Goal: Task Accomplishment & Management: Manage account settings

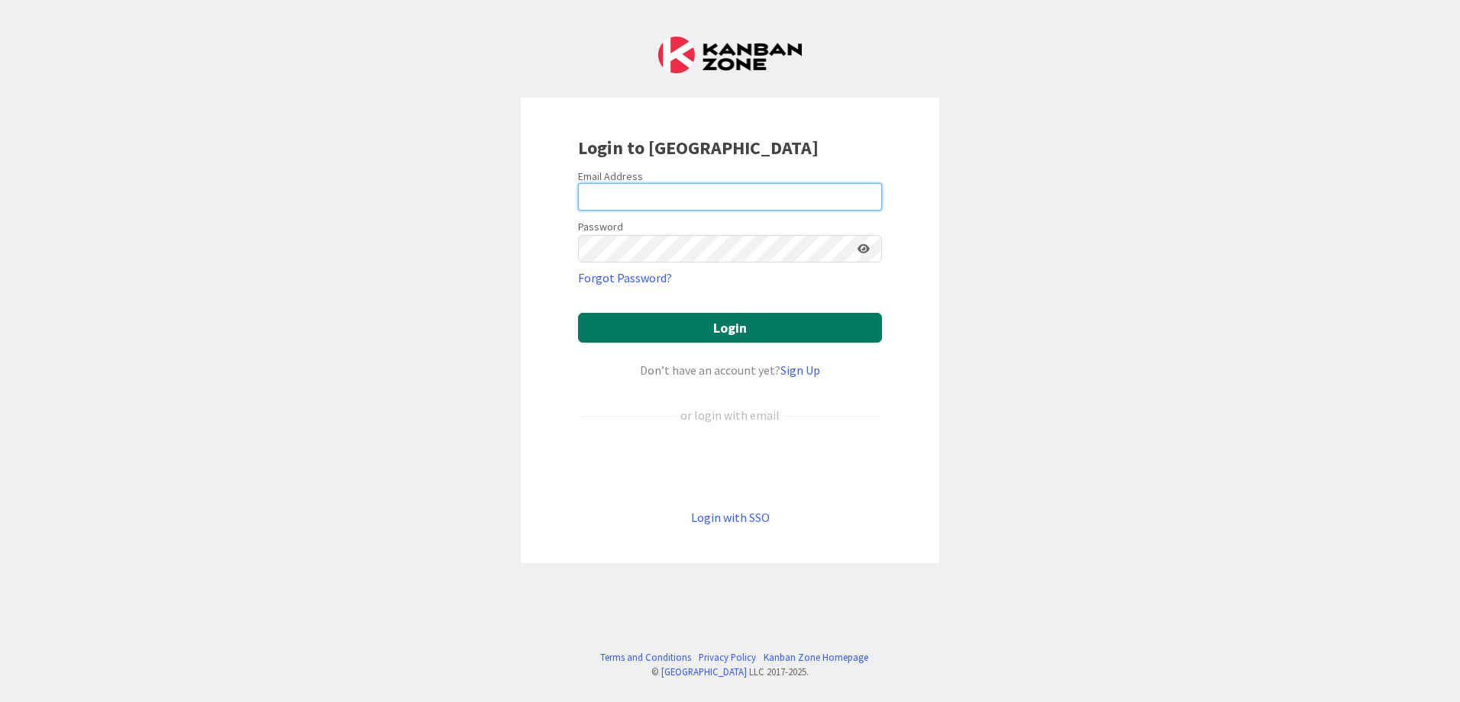
type input "[EMAIL_ADDRESS][DOMAIN_NAME]"
click at [702, 321] on button "Login" at bounding box center [730, 328] width 304 height 30
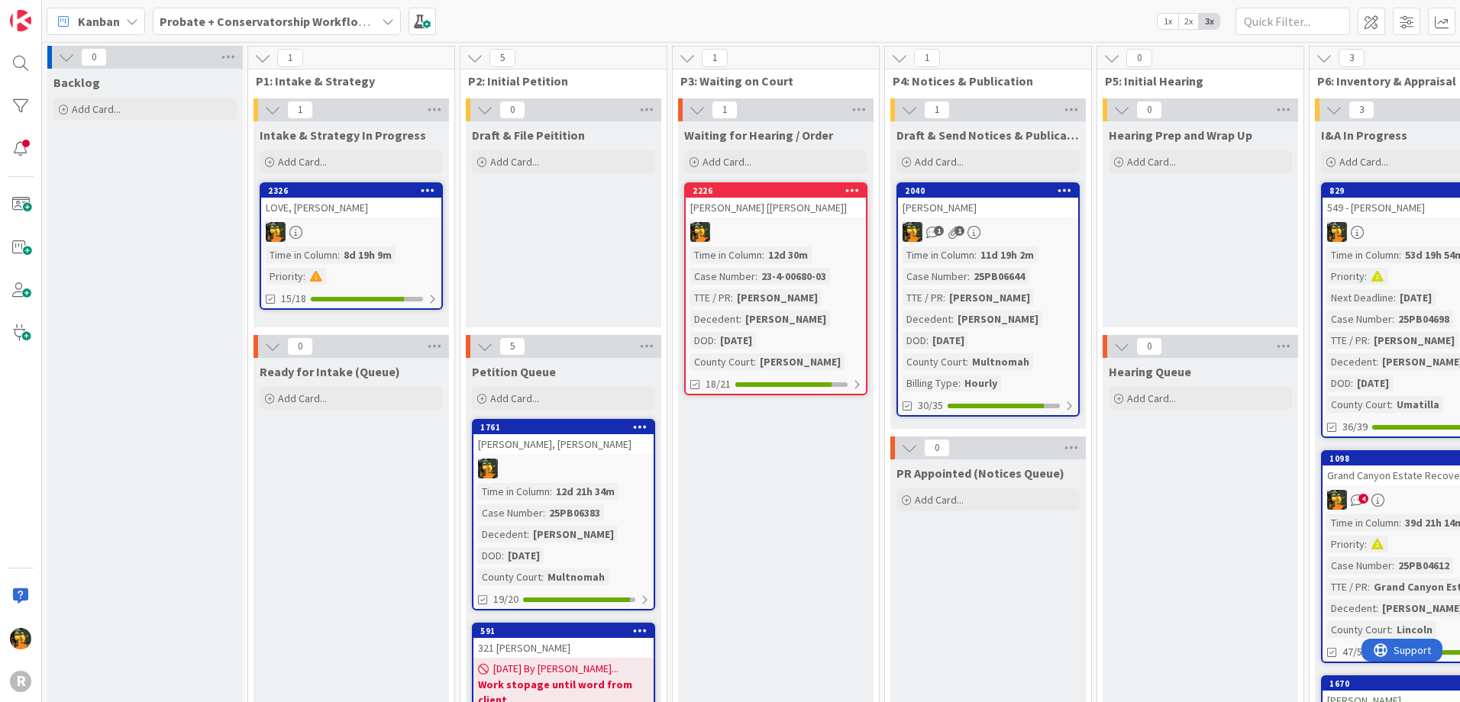
click at [108, 22] on span "Kanban" at bounding box center [99, 21] width 42 height 18
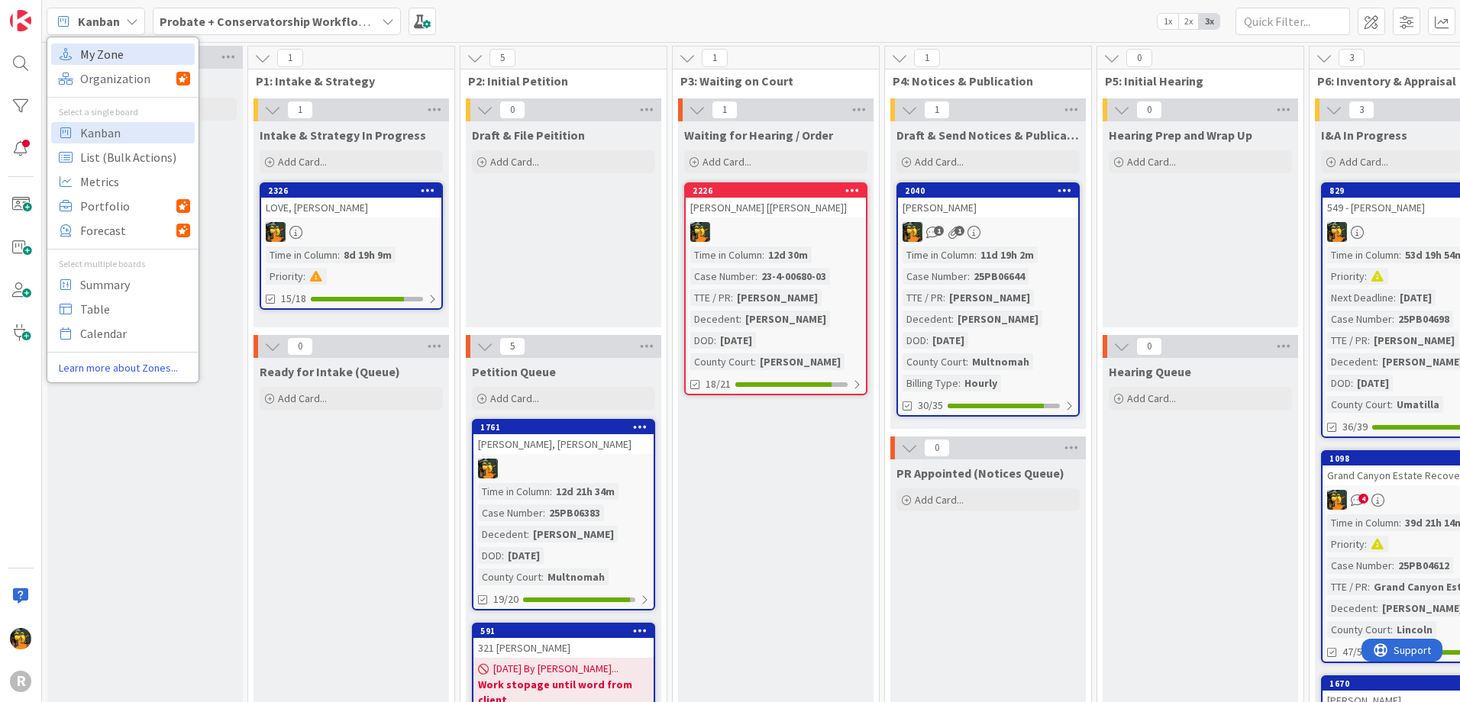
click at [105, 58] on span "My Zone" at bounding box center [135, 54] width 110 height 23
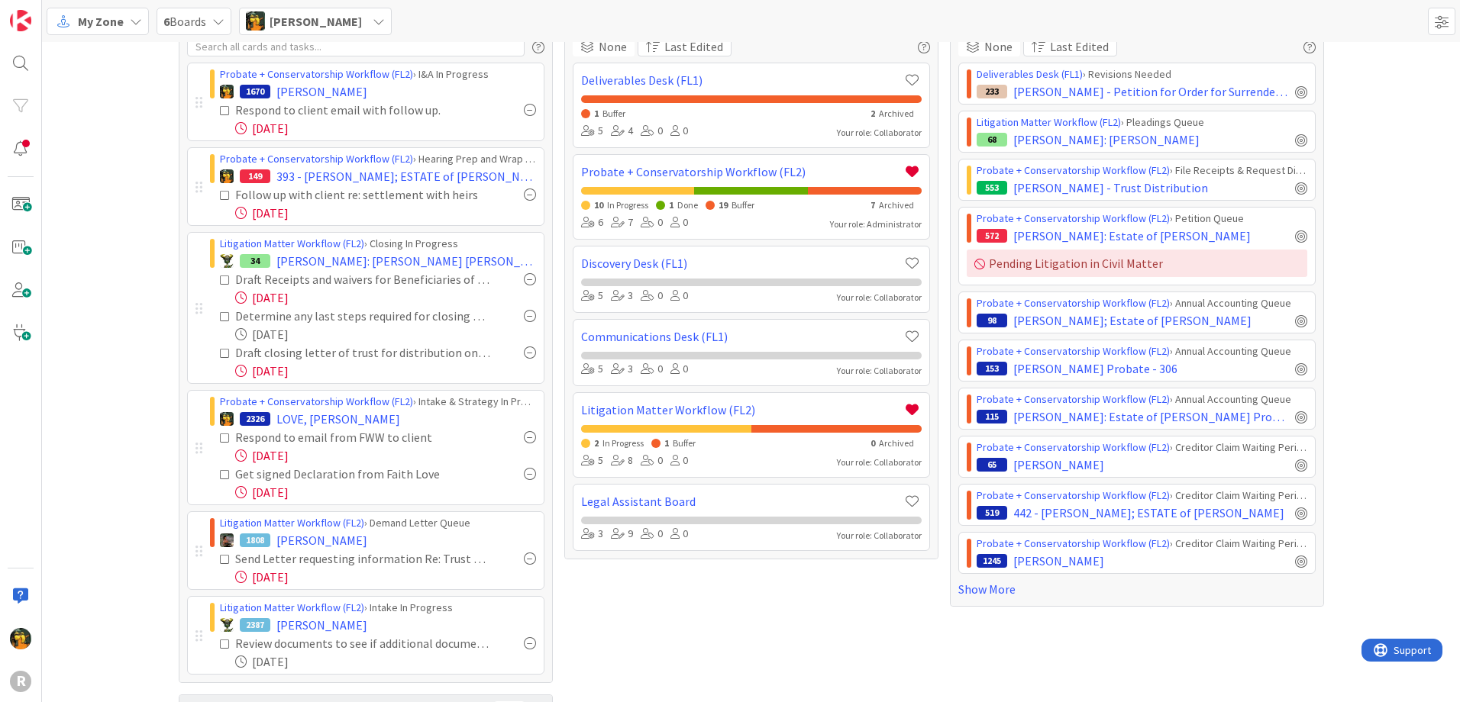
scroll to position [76, 0]
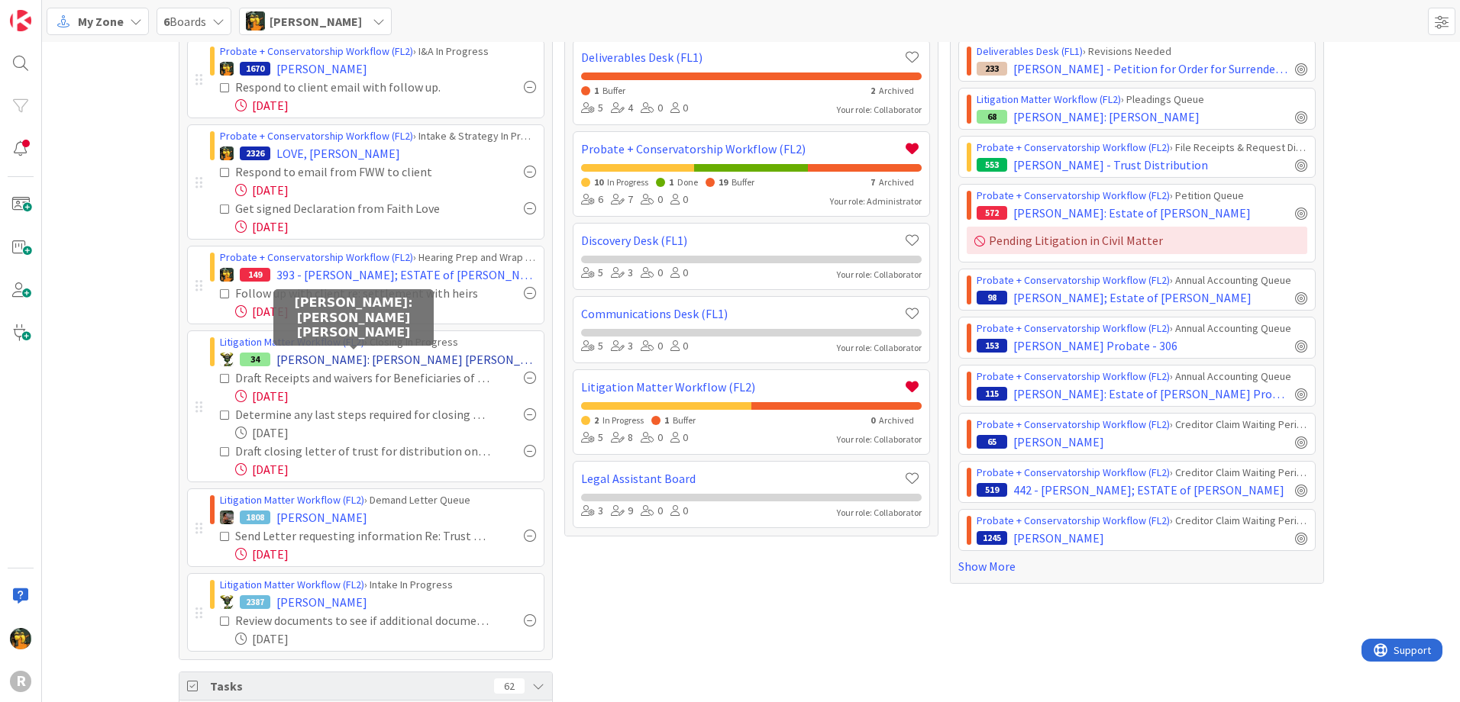
click at [325, 351] on span "[PERSON_NAME]: [PERSON_NAME] [PERSON_NAME]" at bounding box center [406, 359] width 260 height 18
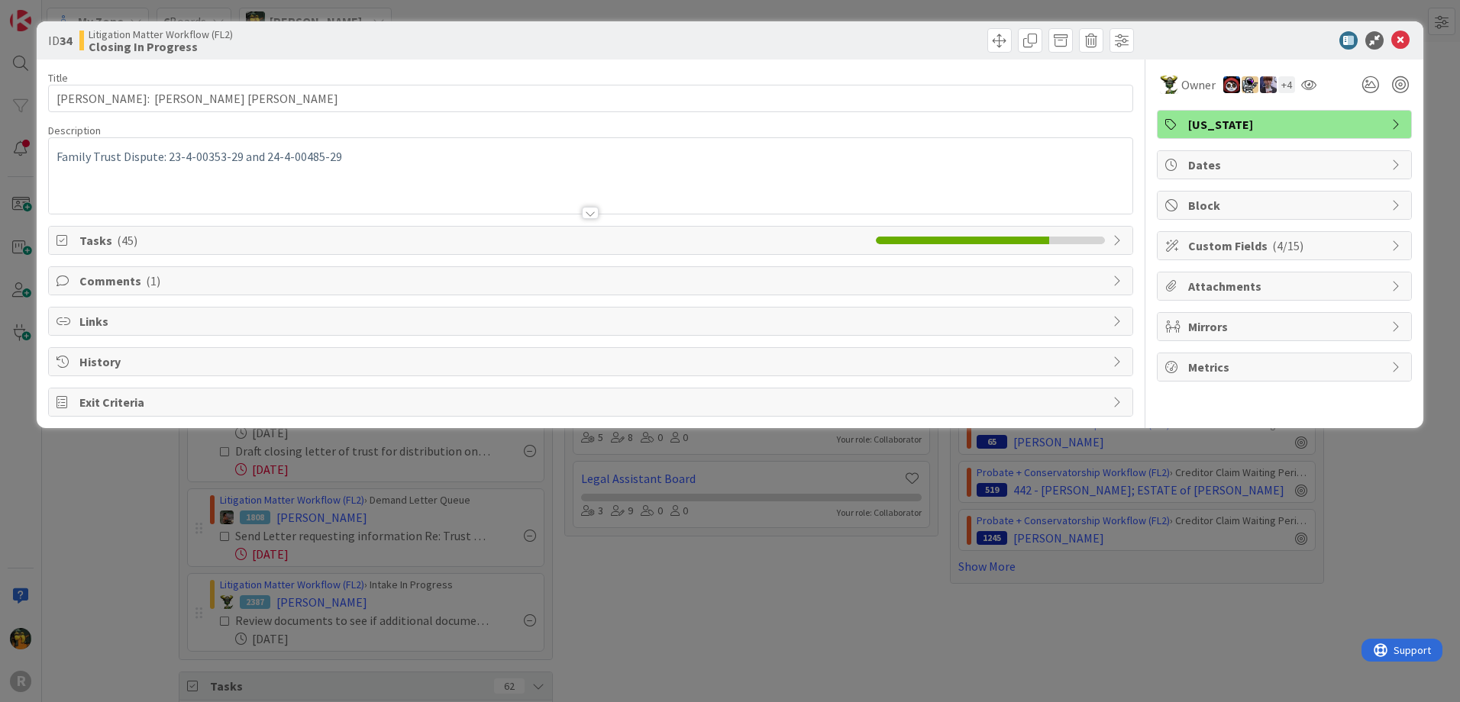
click at [300, 233] on span "Tasks ( 45 )" at bounding box center [473, 240] width 789 height 18
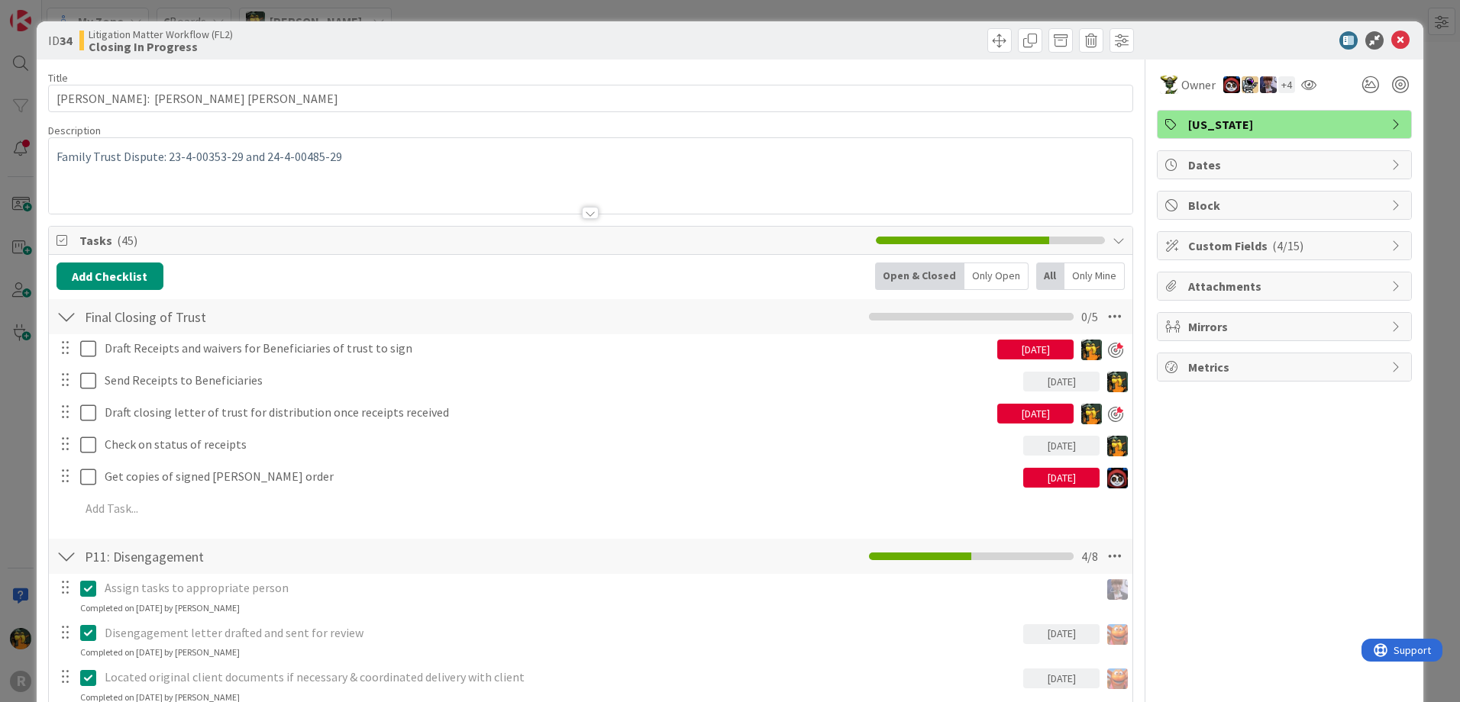
click at [1010, 344] on div "[DATE]" at bounding box center [1035, 350] width 76 height 20
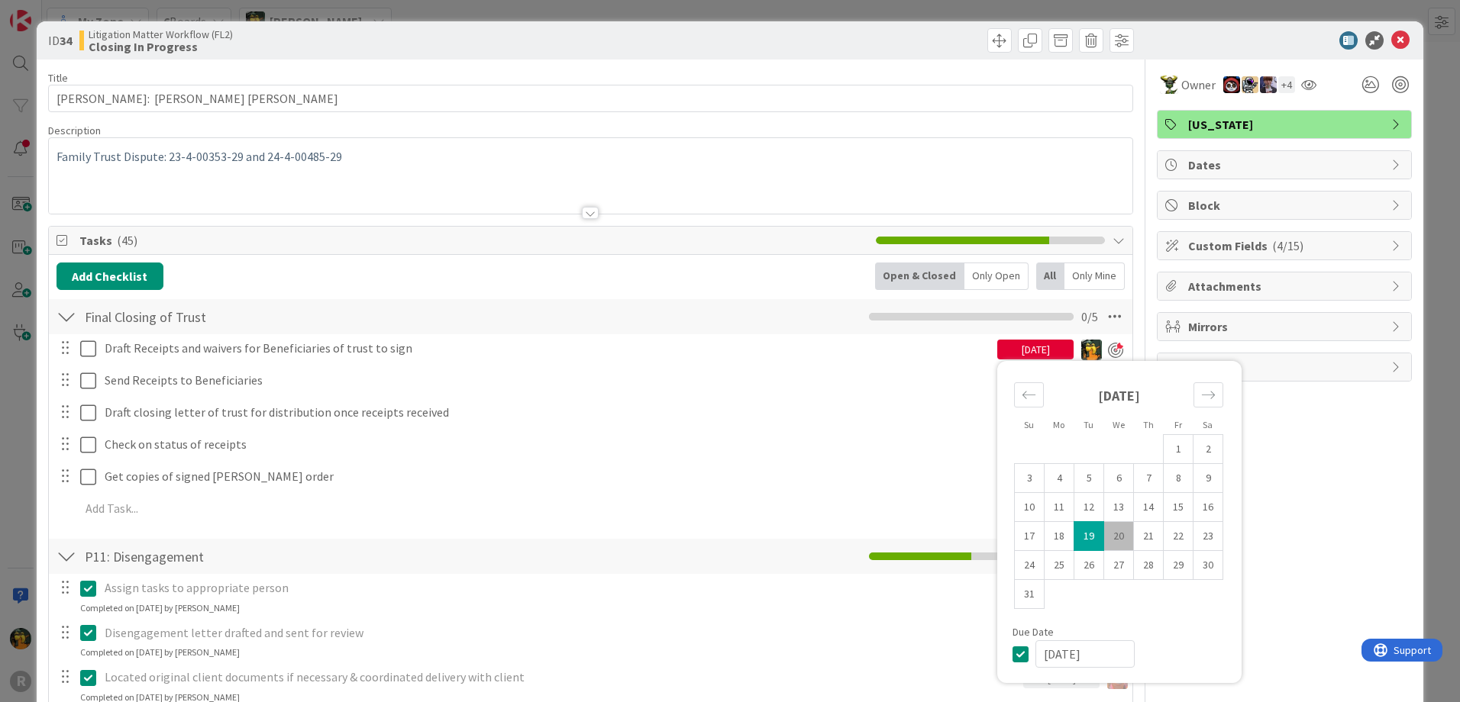
click at [1107, 531] on td "20" at bounding box center [1119, 536] width 30 height 29
type input "[DATE]"
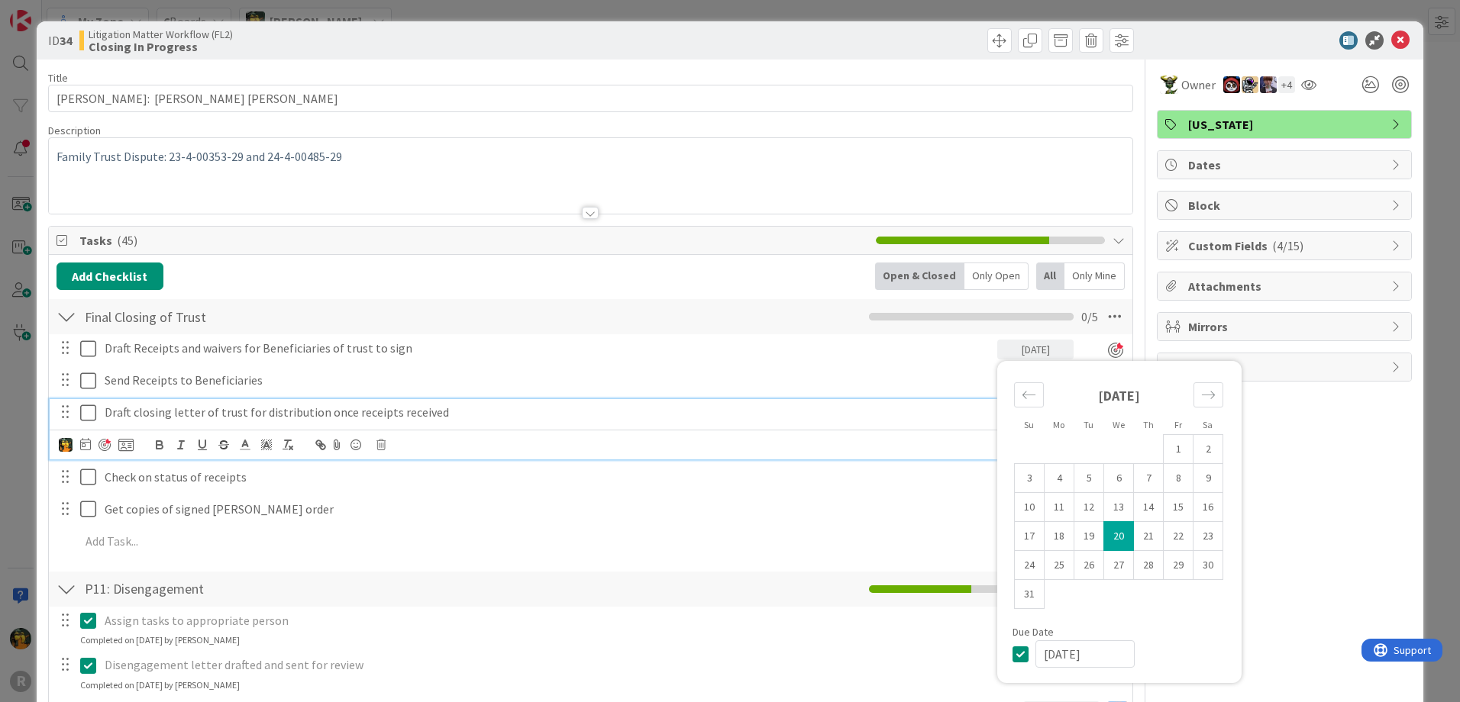
click at [911, 407] on p "Draft closing letter of trust for distribution once receipts received" at bounding box center [548, 413] width 886 height 18
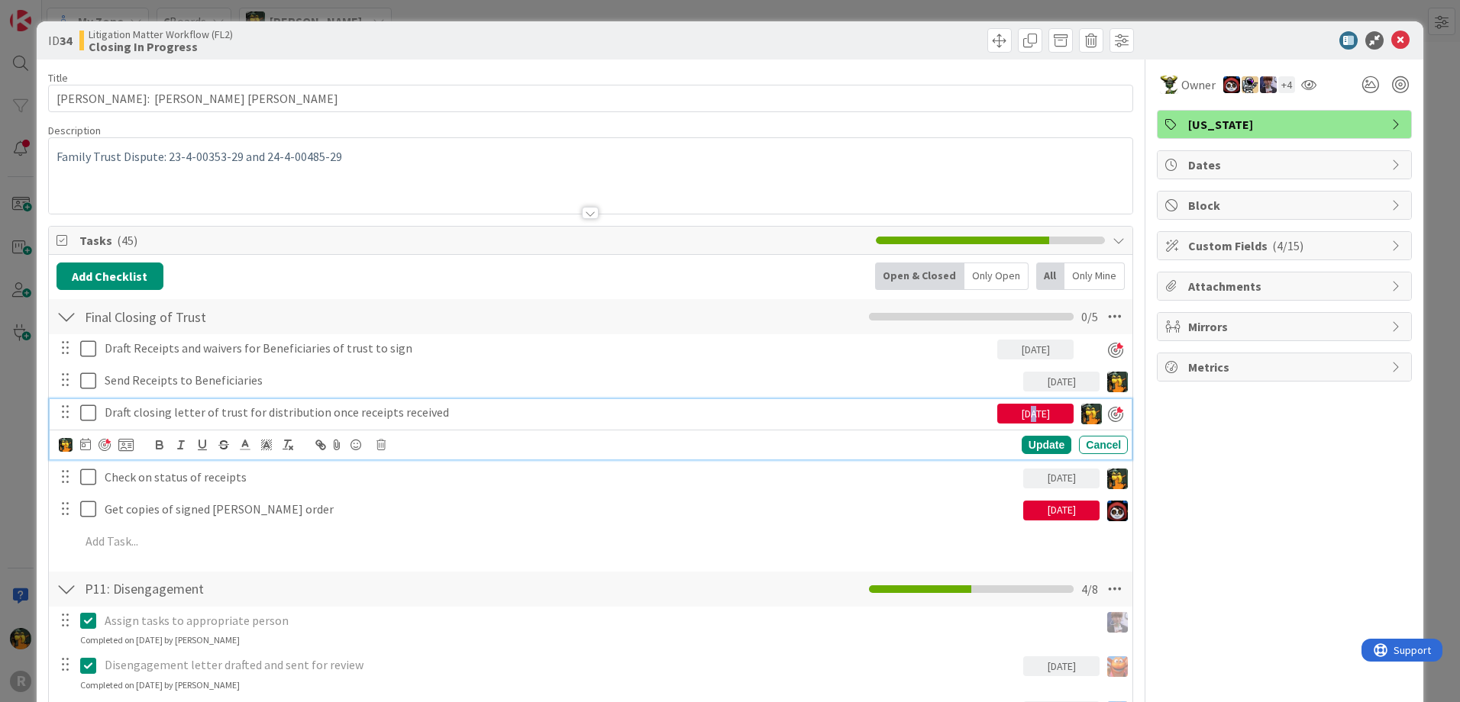
click at [1012, 412] on div "[DATE]" at bounding box center [1035, 414] width 76 height 20
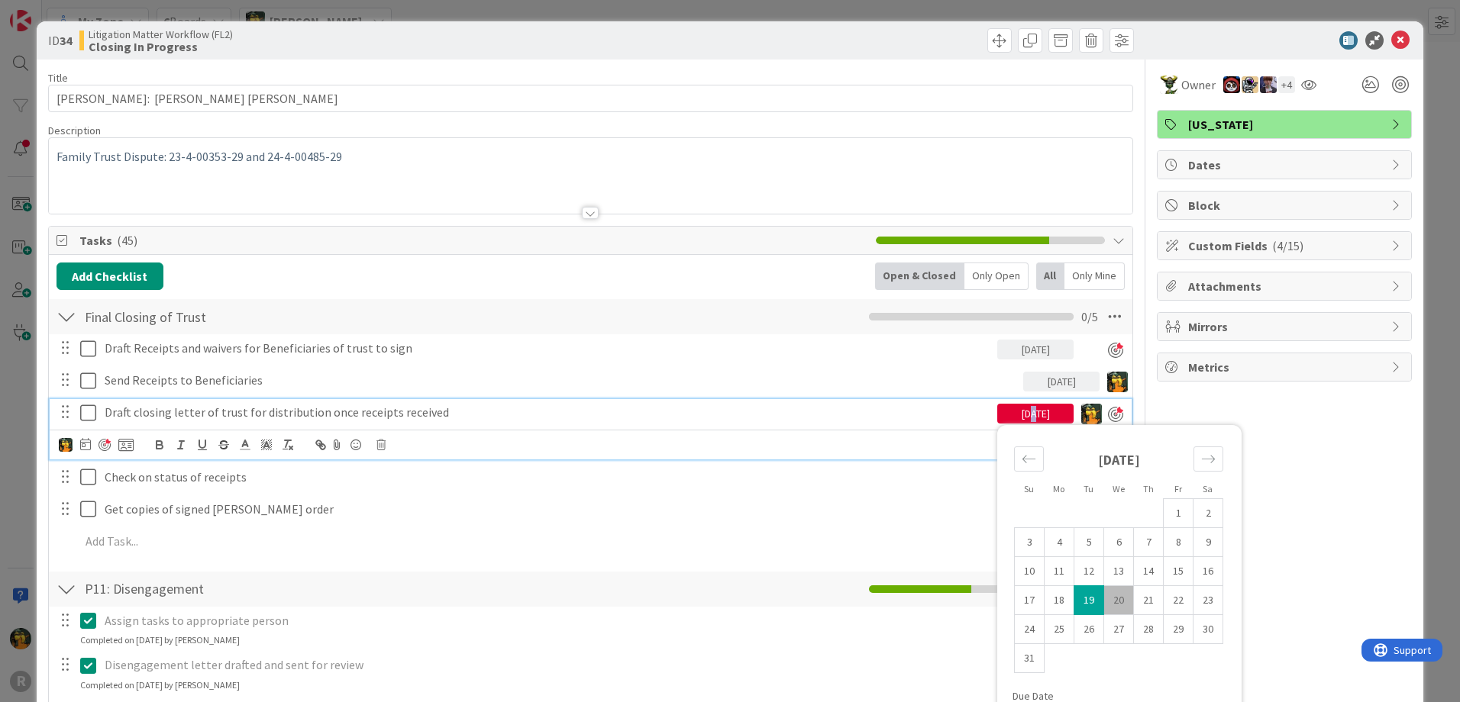
click at [1112, 596] on td "20" at bounding box center [1119, 600] width 30 height 29
type input "[DATE]"
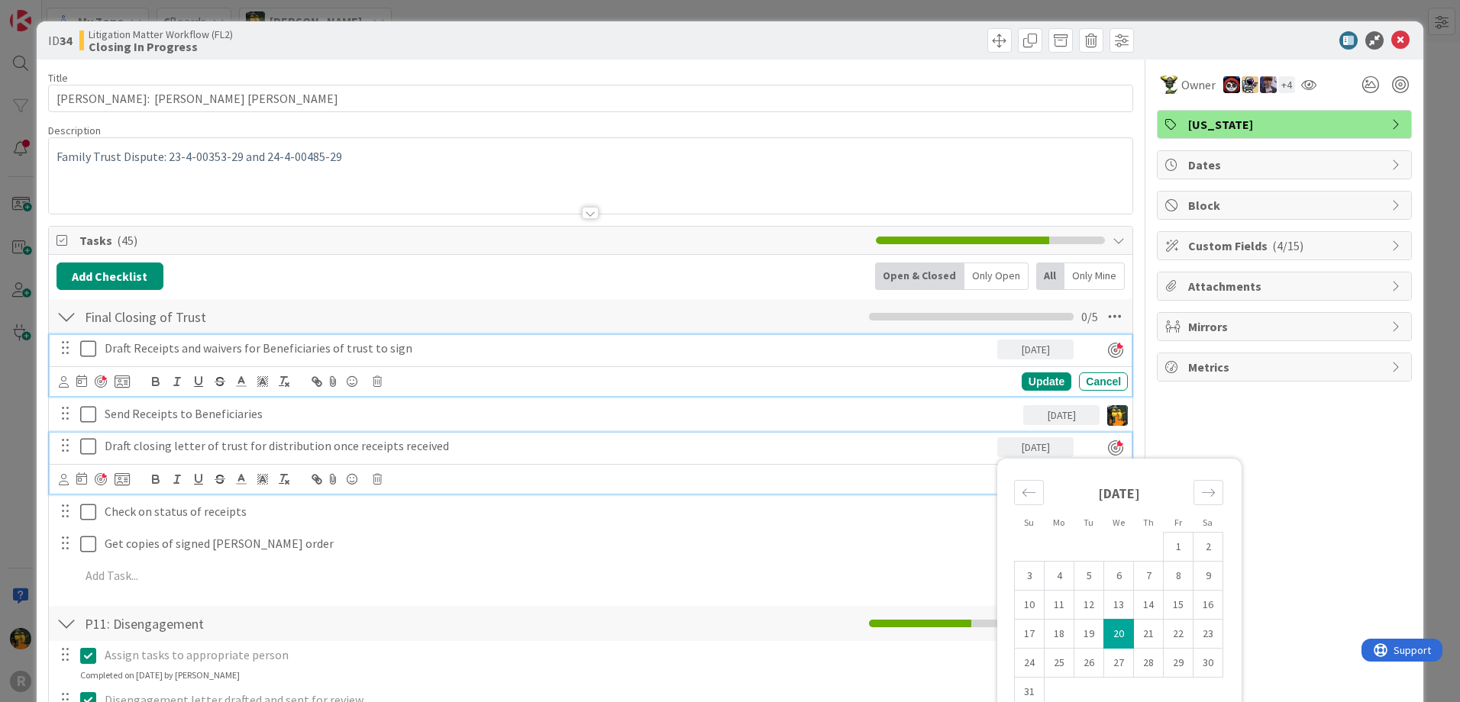
click at [893, 361] on div "Draft Receipts and waivers for Beneficiaries of trust to sign" at bounding box center [547, 348] width 899 height 27
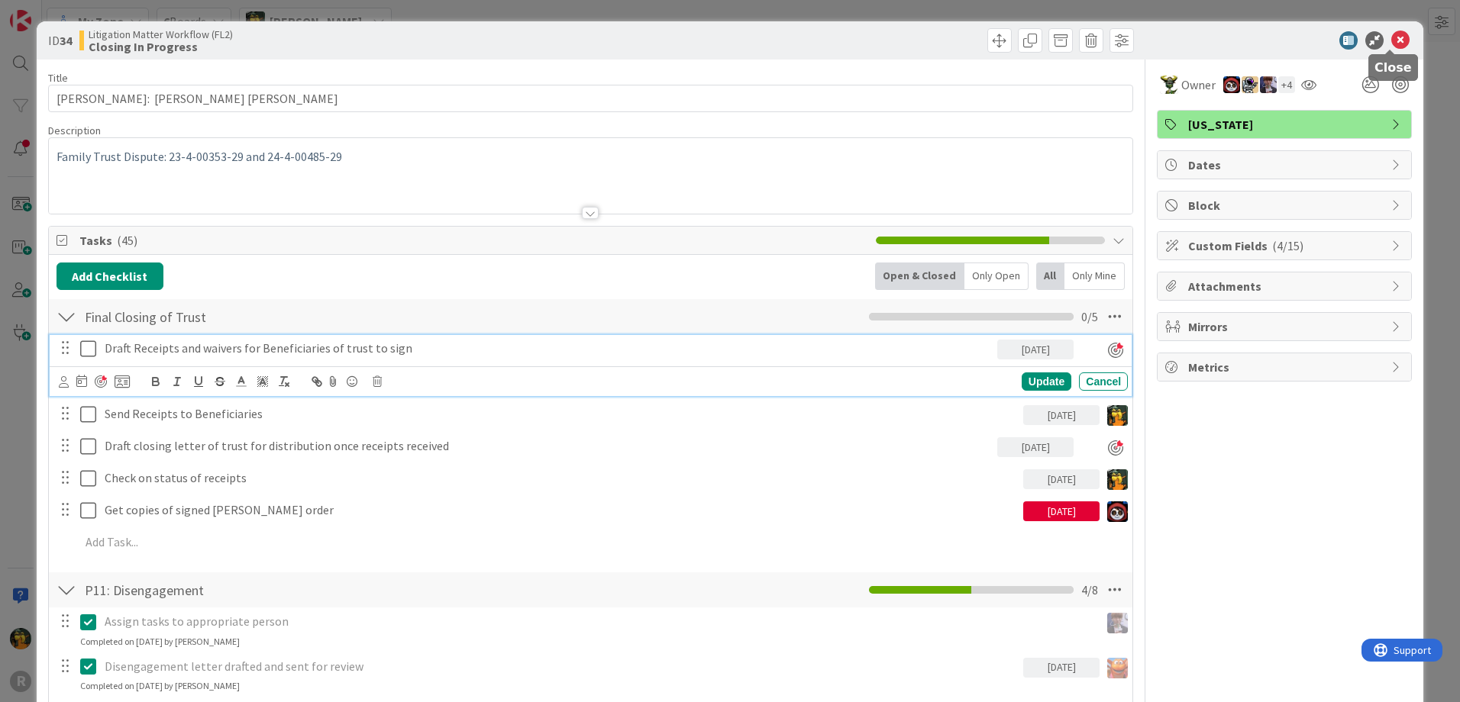
click at [1391, 33] on icon at bounding box center [1400, 40] width 18 height 18
